Goal: Task Accomplishment & Management: Manage account settings

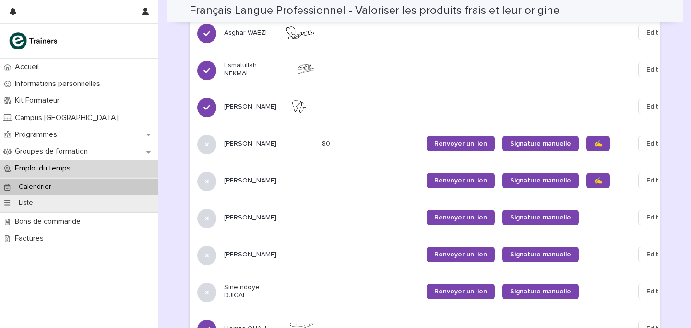
scroll to position [957, 0]
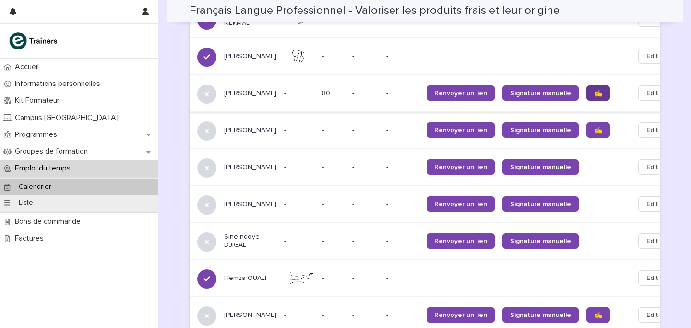
click at [594, 90] on span "✍️" at bounding box center [598, 93] width 8 height 7
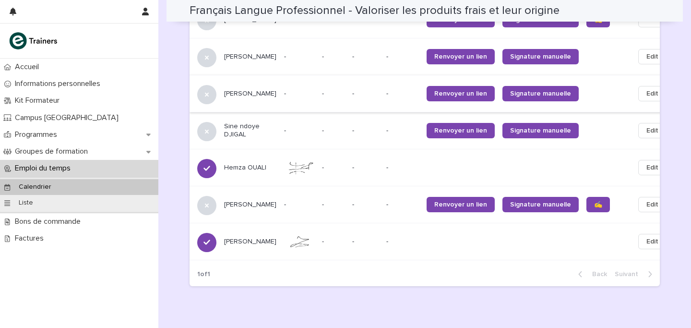
scroll to position [1073, 0]
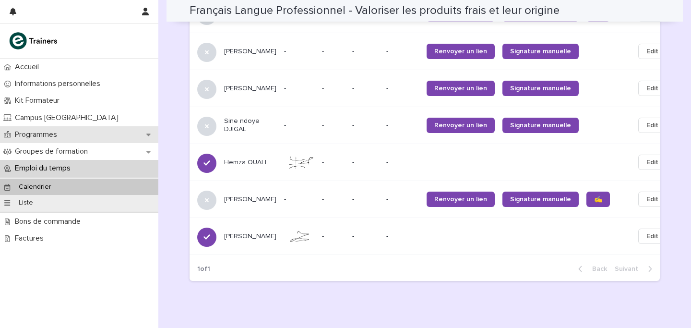
click at [45, 137] on p "Programmes" at bounding box center [38, 134] width 54 height 9
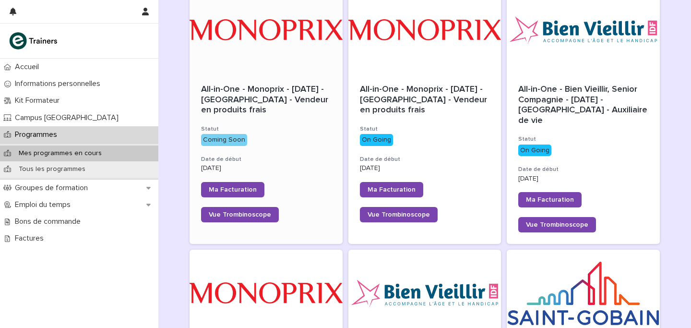
scroll to position [378, 0]
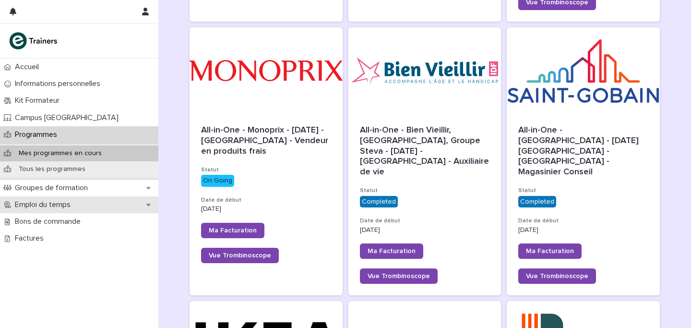
click at [45, 201] on p "Emploi du temps" at bounding box center [44, 204] width 67 height 9
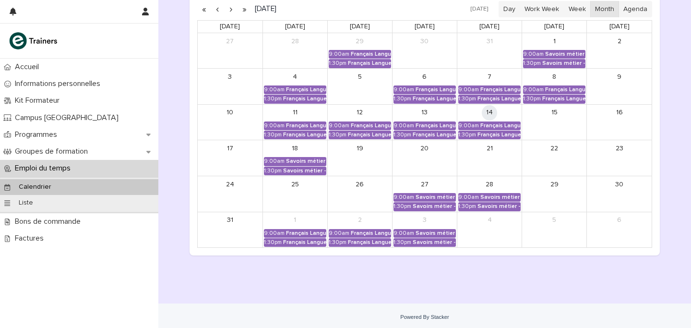
scroll to position [174, 0]
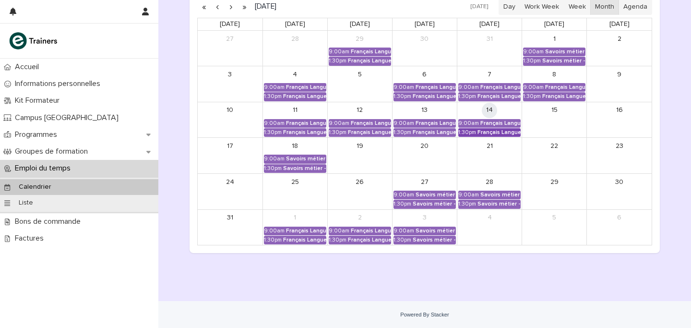
click at [505, 137] on link "1:30pm Français Langue Professionnel - Valoriser les produits frais et leur ori…" at bounding box center [490, 132] width 62 height 9
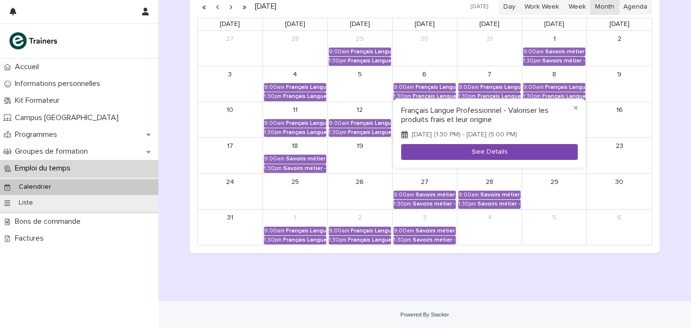
click at [494, 155] on button "See Details" at bounding box center [489, 152] width 177 height 16
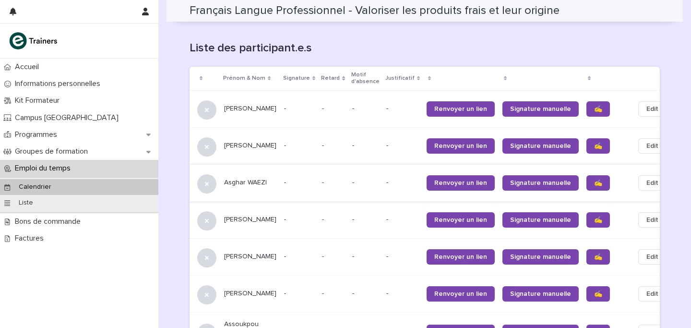
scroll to position [605, 0]
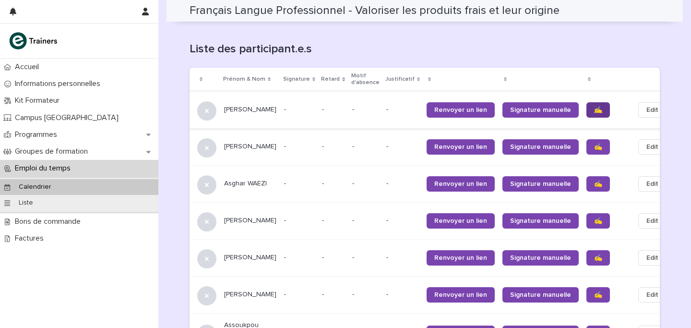
click at [587, 102] on link "✍️" at bounding box center [599, 109] width 24 height 15
click at [594, 181] on span "✍️" at bounding box center [598, 184] width 8 height 7
click at [587, 213] on link "✍️" at bounding box center [599, 220] width 24 height 15
click at [587, 250] on link "✍️" at bounding box center [599, 257] width 24 height 15
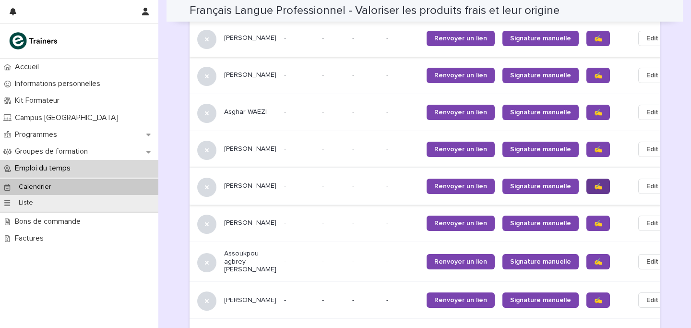
scroll to position [677, 0]
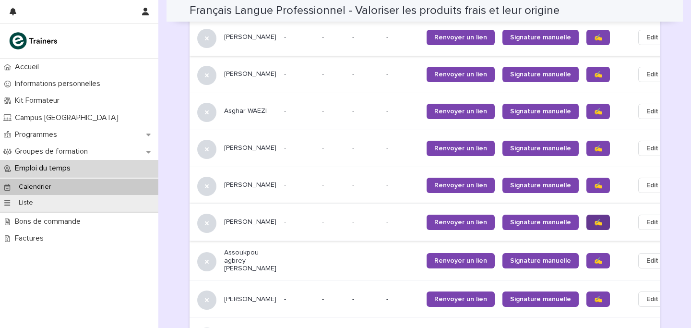
click at [587, 215] on link "✍️" at bounding box center [599, 222] width 24 height 15
click at [587, 253] on link "✍️" at bounding box center [599, 260] width 24 height 15
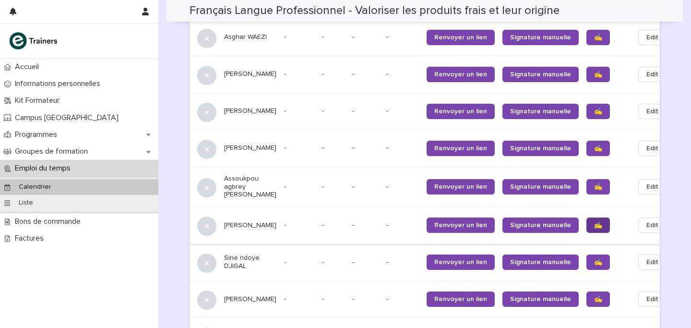
click at [587, 217] on link "✍️" at bounding box center [599, 224] width 24 height 15
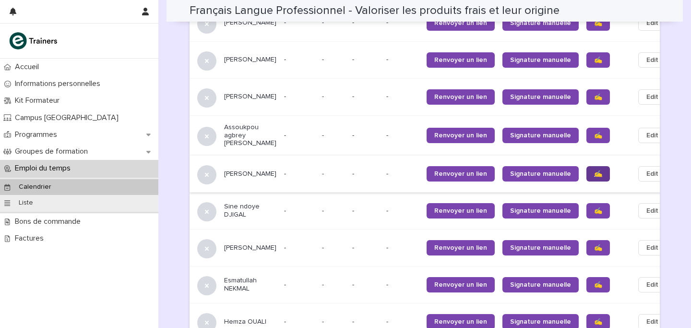
scroll to position [803, 0]
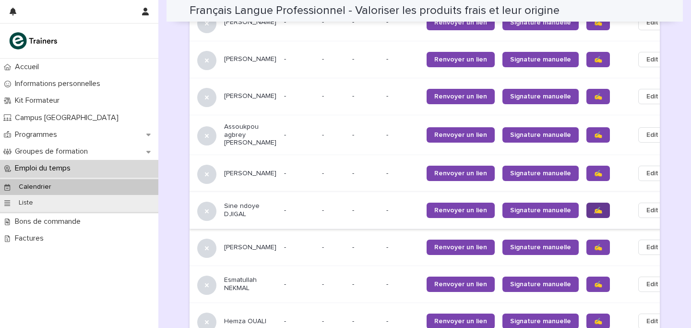
click at [594, 207] on span "✍️" at bounding box center [598, 210] width 8 height 7
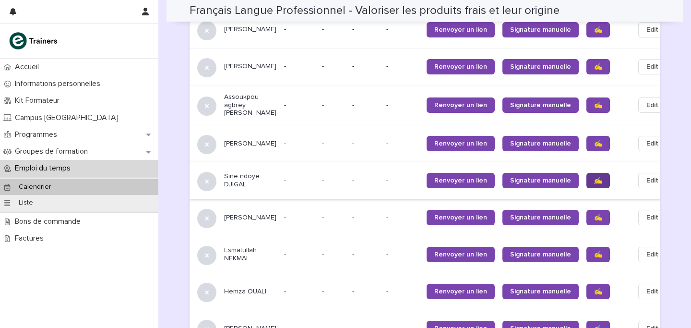
scroll to position [836, 0]
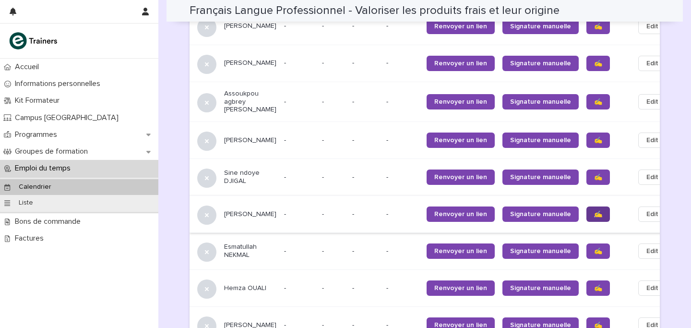
click at [587, 206] on link "✍️" at bounding box center [599, 213] width 24 height 15
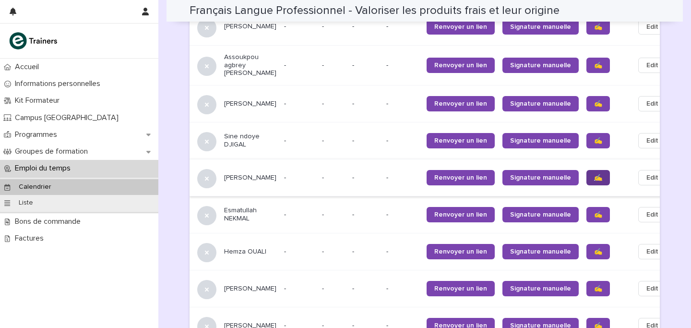
scroll to position [874, 0]
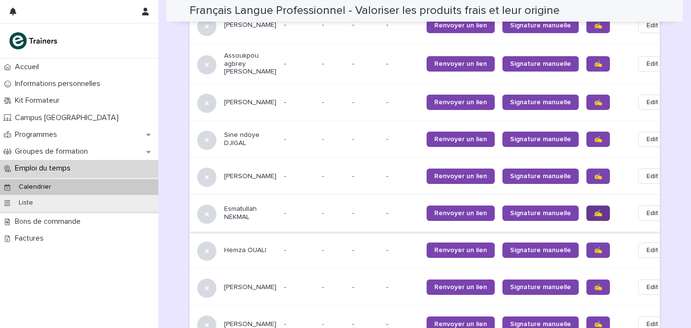
click at [594, 210] on span "✍️" at bounding box center [598, 213] width 8 height 7
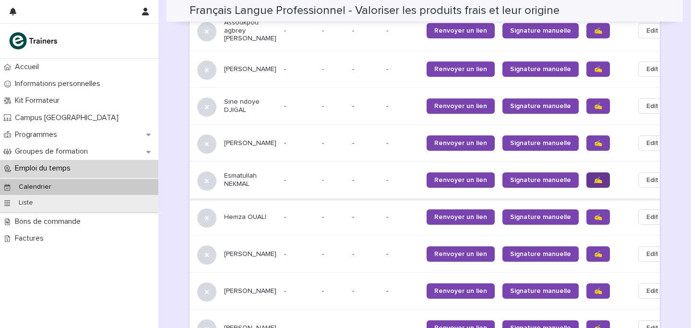
scroll to position [908, 0]
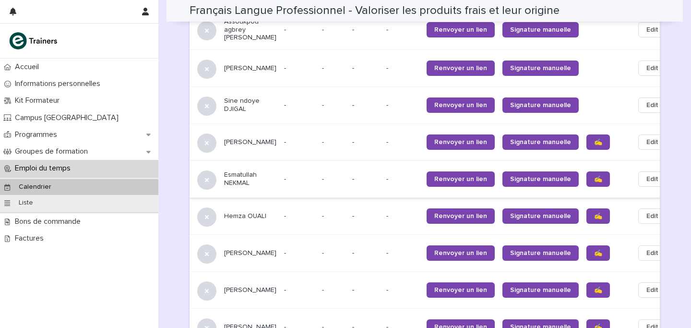
click at [594, 213] on span "✍️" at bounding box center [598, 216] width 8 height 7
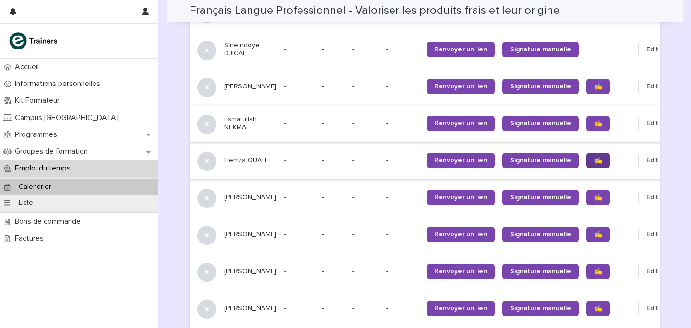
scroll to position [966, 0]
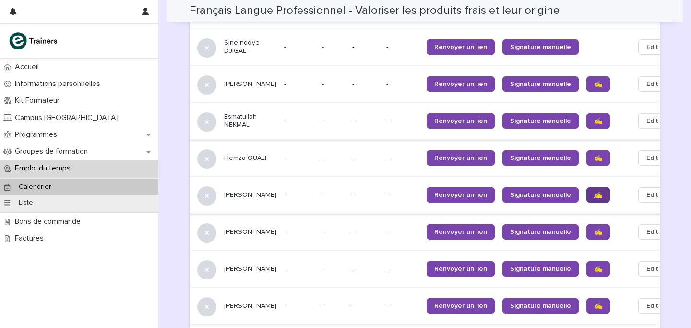
click at [587, 187] on link "✍️" at bounding box center [599, 194] width 24 height 15
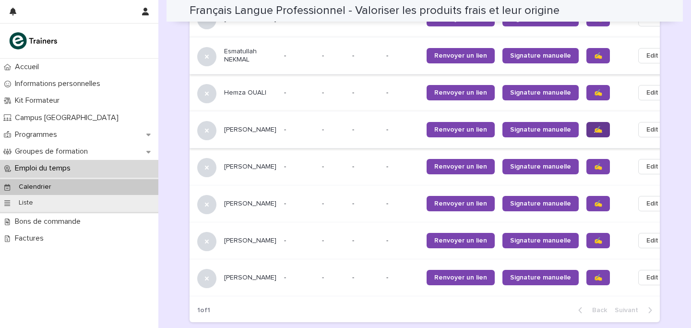
scroll to position [1038, 0]
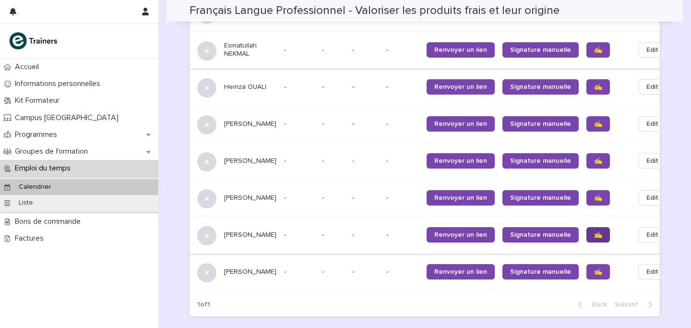
click at [587, 227] on link "✍️" at bounding box center [599, 234] width 24 height 15
click at [594, 268] on span "✍️" at bounding box center [598, 271] width 8 height 7
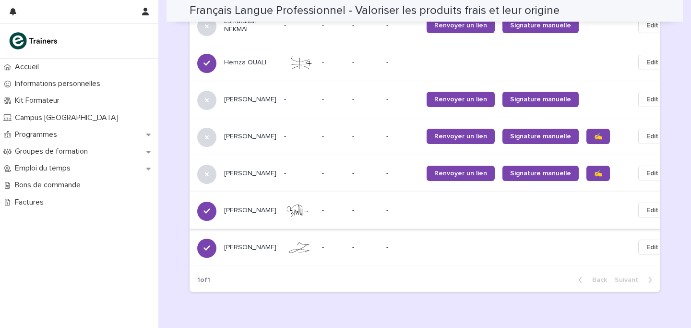
scroll to position [1003, 0]
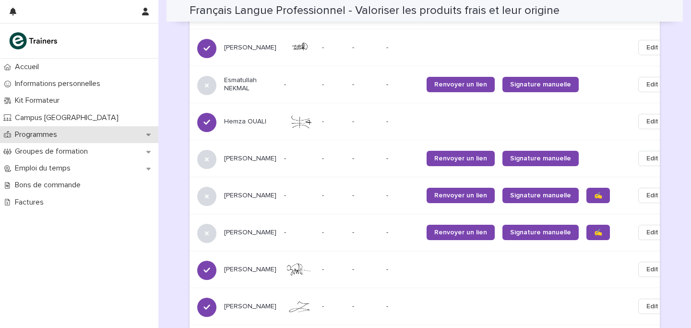
click at [96, 140] on div "Programmes" at bounding box center [79, 134] width 158 height 17
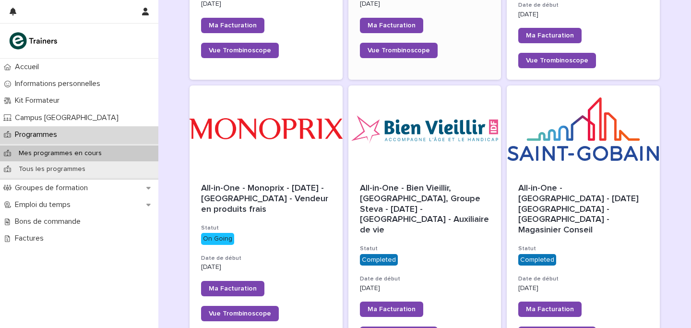
scroll to position [365, 0]
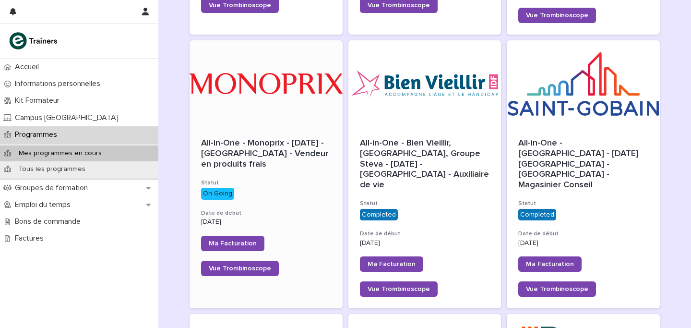
click at [243, 94] on div at bounding box center [266, 83] width 153 height 86
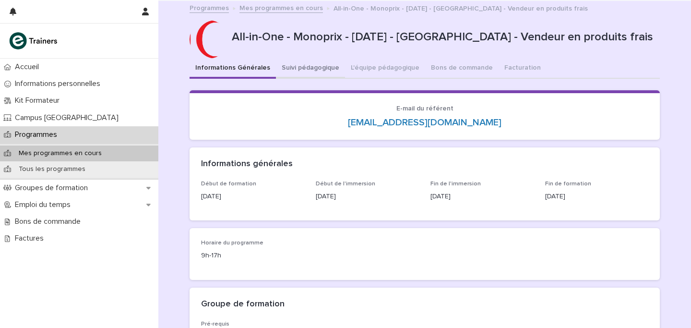
click at [298, 70] on button "Suivi pédagogique" at bounding box center [310, 69] width 69 height 20
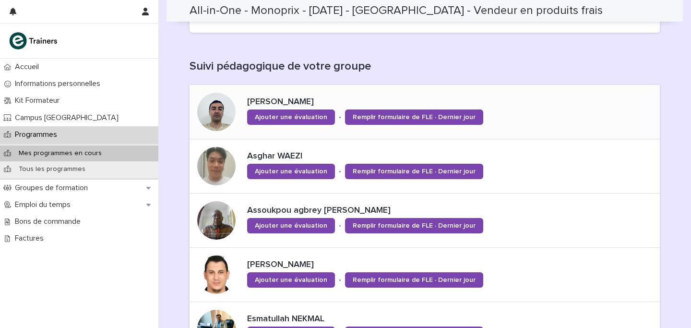
scroll to position [292, 0]
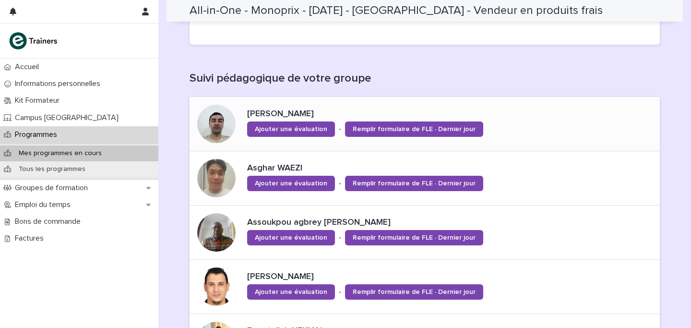
click at [545, 130] on div "[PERSON_NAME] Ajouter une évaluation • Remplir formulaire de FLE · Dernier jour" at bounding box center [425, 124] width 471 height 54
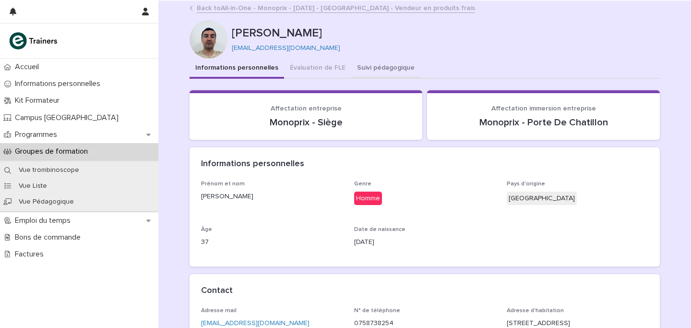
click at [384, 66] on button "Suivi pédagogique" at bounding box center [385, 69] width 69 height 20
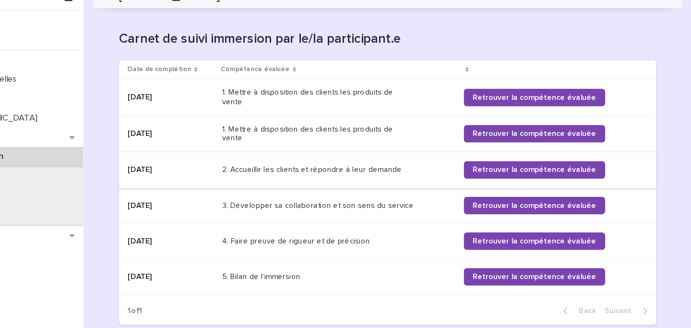
scroll to position [791, 0]
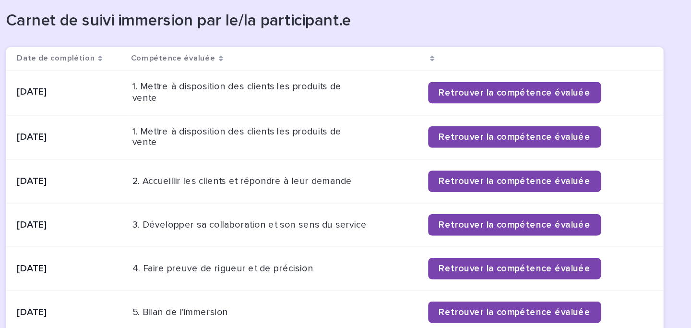
scroll to position [776, 0]
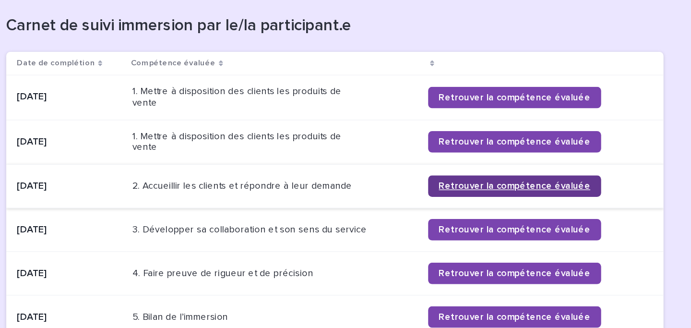
click at [536, 172] on link "Retrouver la compétence évaluée" at bounding box center [554, 179] width 124 height 15
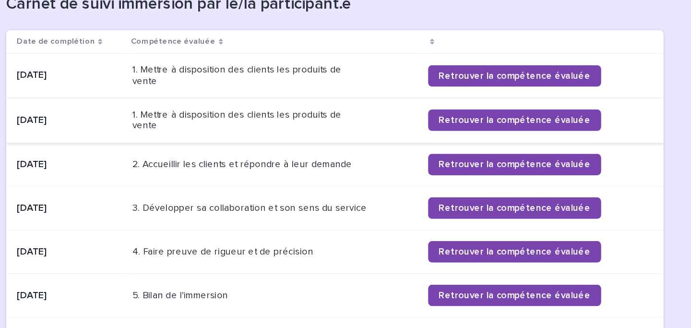
scroll to position [791, 0]
